Goal: Navigation & Orientation: Find specific page/section

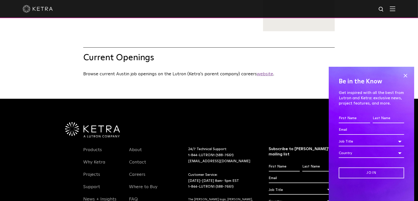
scroll to position [277, 0]
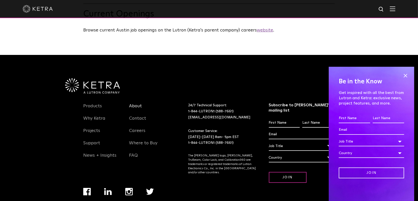
click at [134, 115] on link "About" at bounding box center [135, 109] width 13 height 12
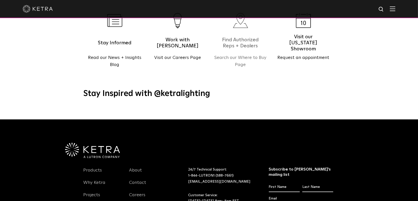
scroll to position [604, 0]
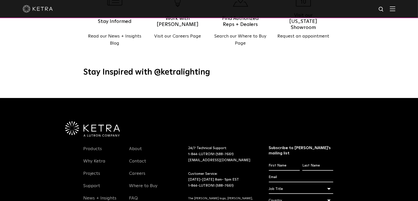
click at [395, 8] on img at bounding box center [393, 8] width 6 height 5
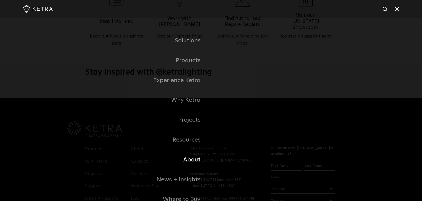
click at [190, 161] on link "About" at bounding box center [148, 160] width 126 height 20
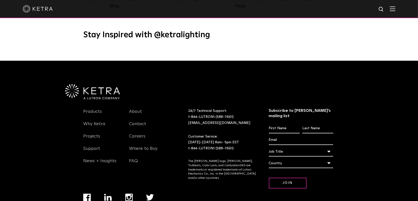
scroll to position [648, 0]
